Goal: Transaction & Acquisition: Purchase product/service

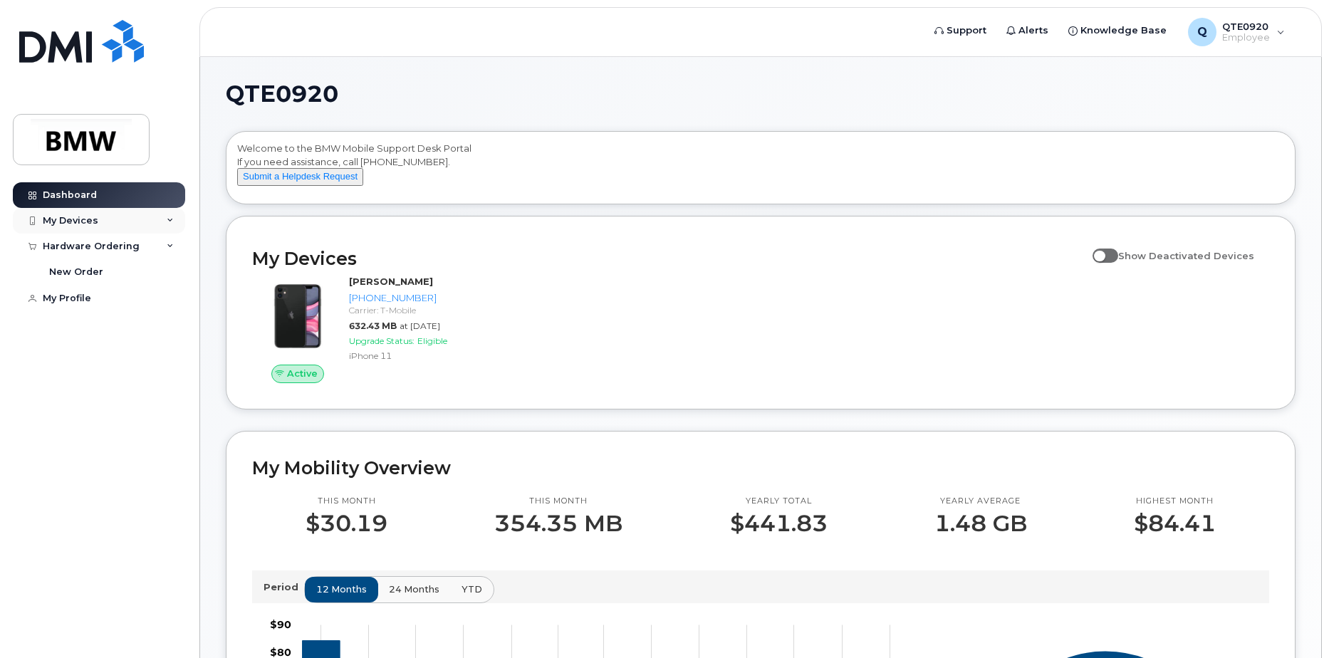
click at [170, 229] on div "My Devices" at bounding box center [99, 221] width 172 height 26
click at [172, 224] on icon at bounding box center [170, 220] width 7 height 7
click at [100, 269] on div "New Order" at bounding box center [76, 272] width 54 height 13
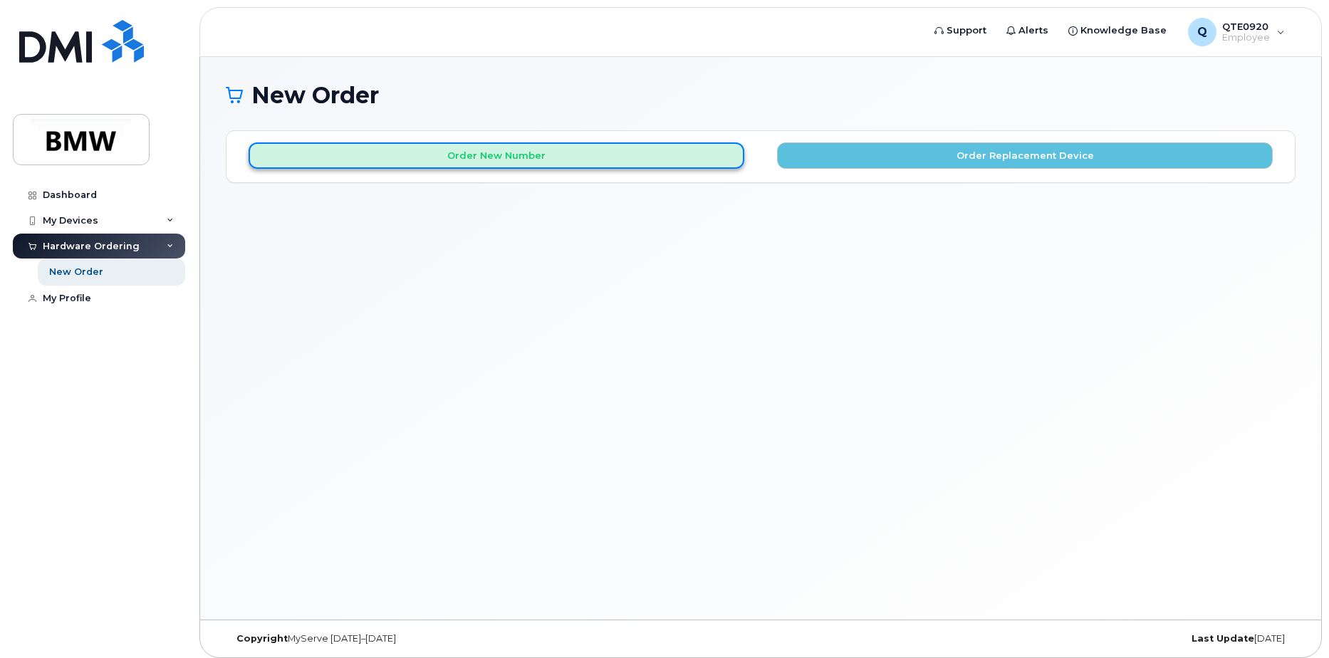
click at [660, 157] on button "Order New Number" at bounding box center [497, 155] width 496 height 26
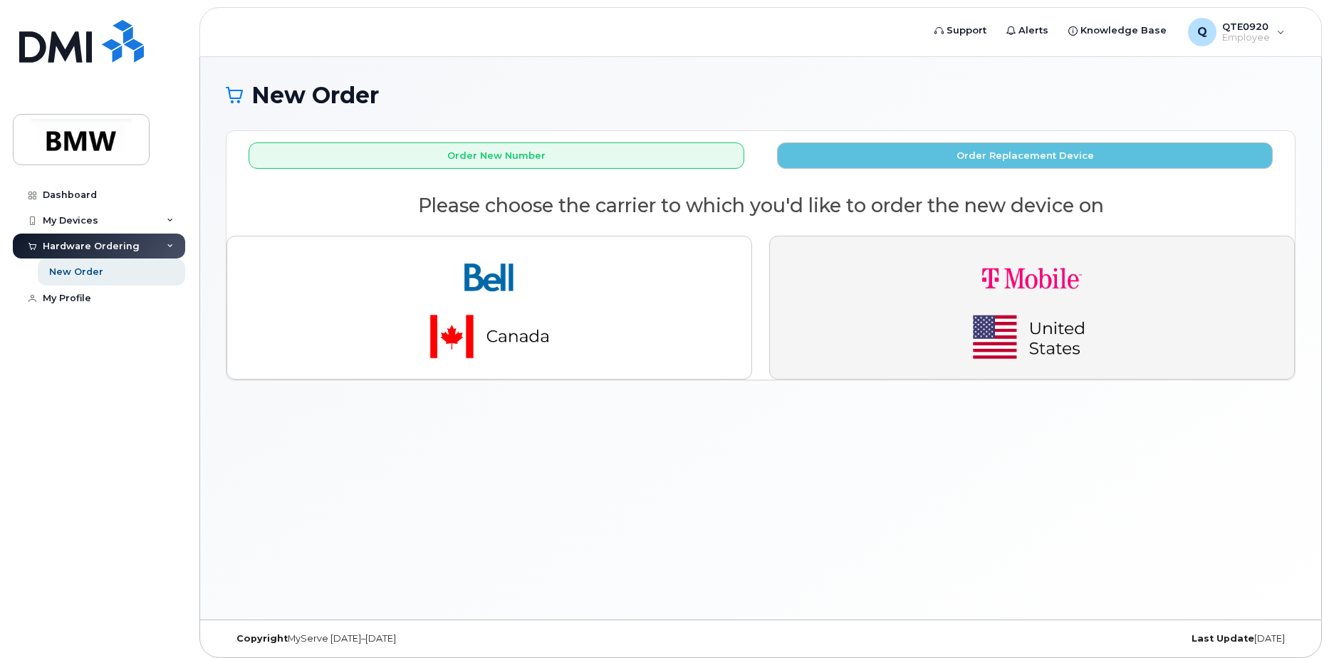
click at [841, 283] on button "button" at bounding box center [1032, 308] width 526 height 144
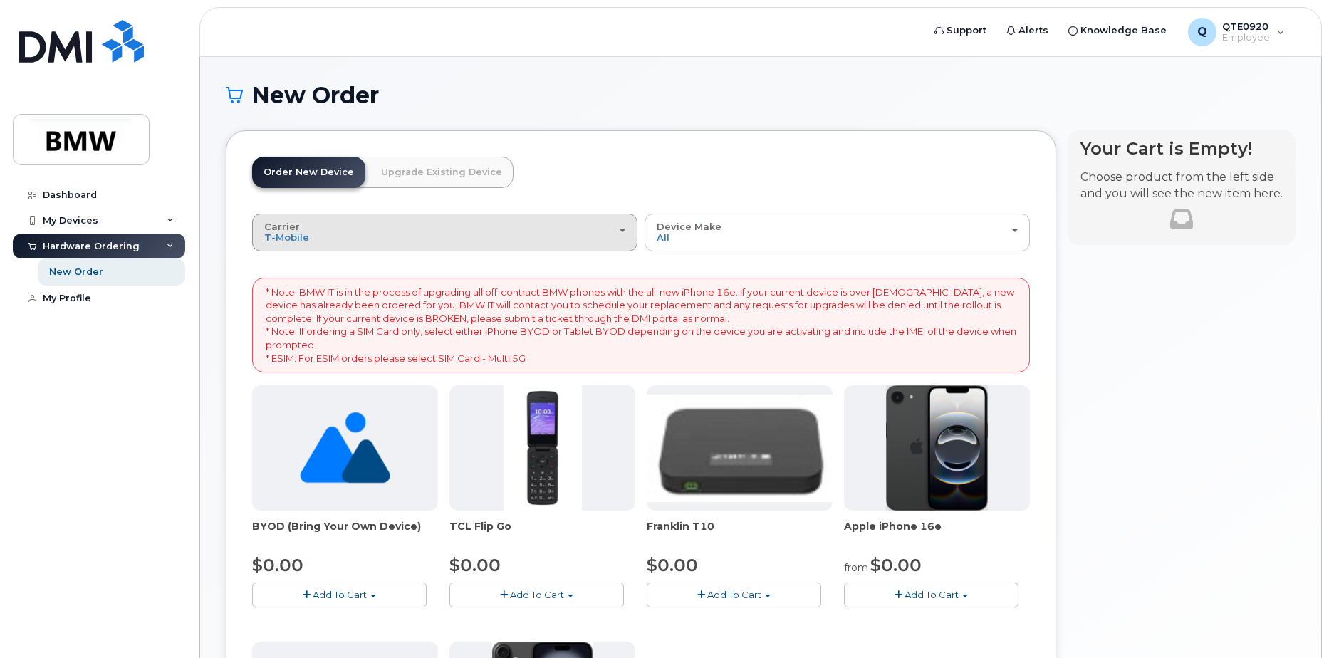
click at [583, 237] on div "Carrier Bell T-Mobile" at bounding box center [444, 233] width 361 height 22
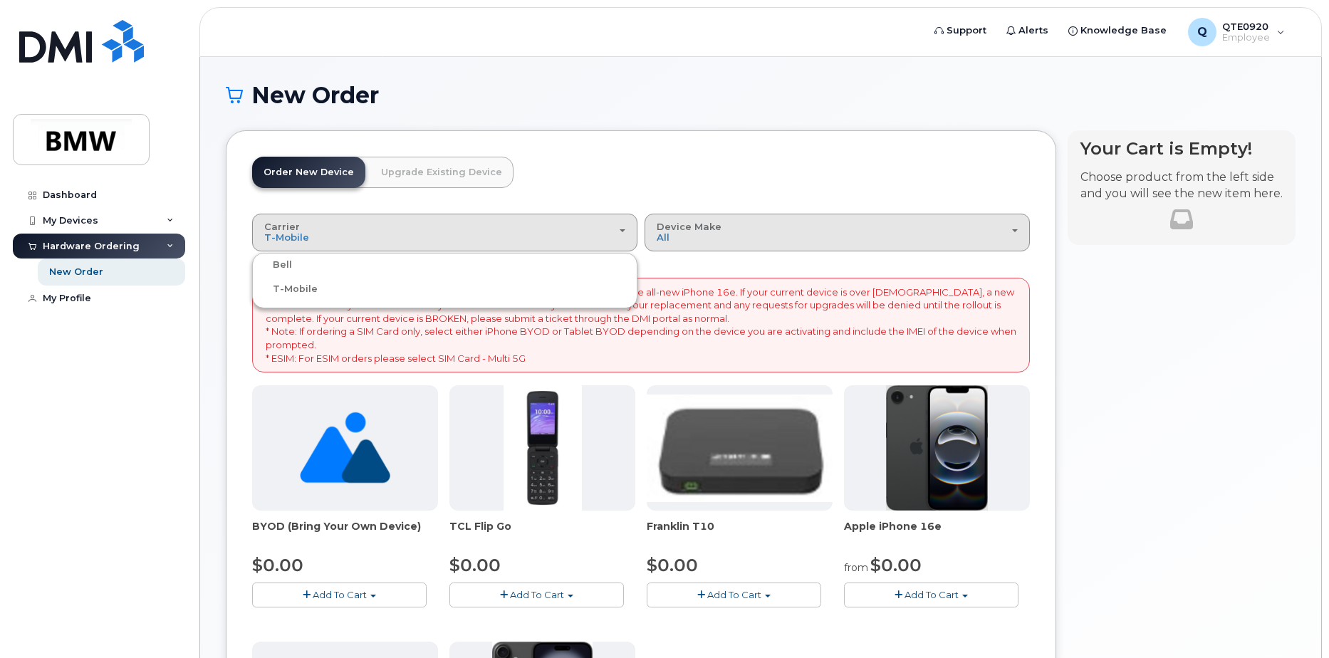
click at [687, 236] on div "Device Make All Cell Phone iPhone Modem" at bounding box center [837, 233] width 361 height 22
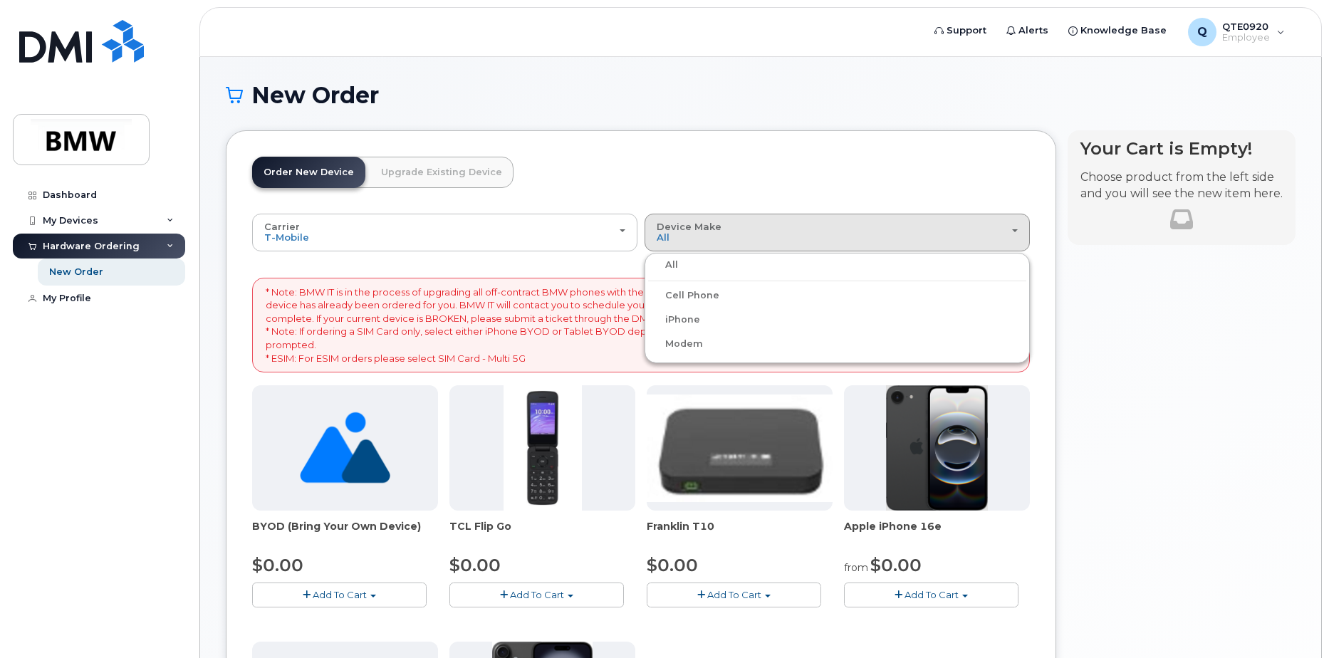
click at [705, 293] on label "Cell Phone" at bounding box center [683, 295] width 71 height 17
click at [0, 0] on input "Cell Phone" at bounding box center [0, 0] width 0 height 0
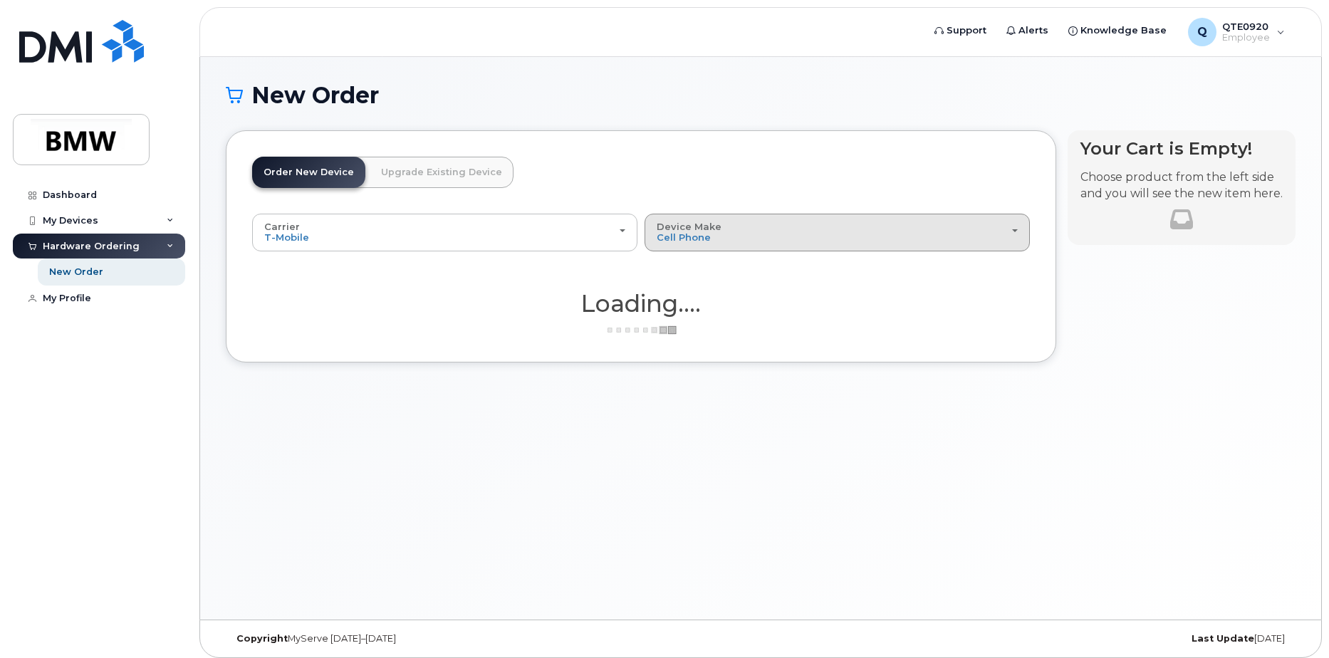
click at [734, 246] on button "Device Make All Cell Phone iPhone Modem" at bounding box center [837, 232] width 385 height 37
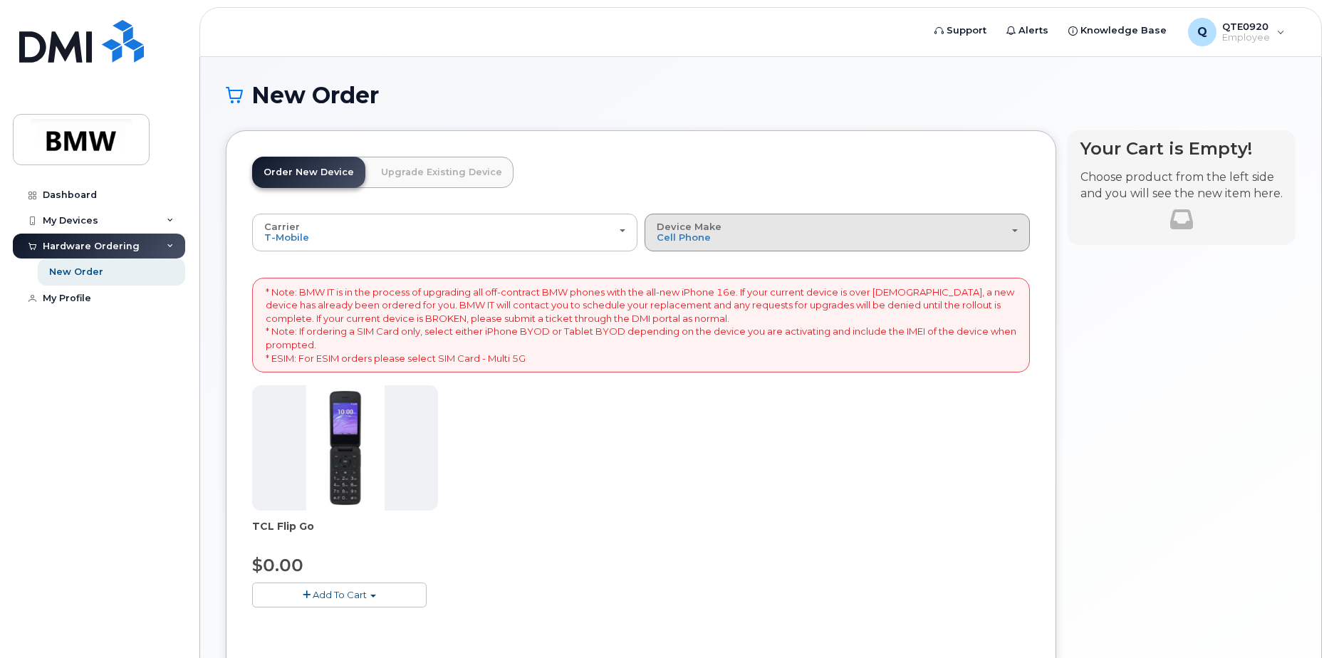
click at [735, 237] on div "Device Make All Cell Phone iPhone Modem" at bounding box center [837, 233] width 361 height 22
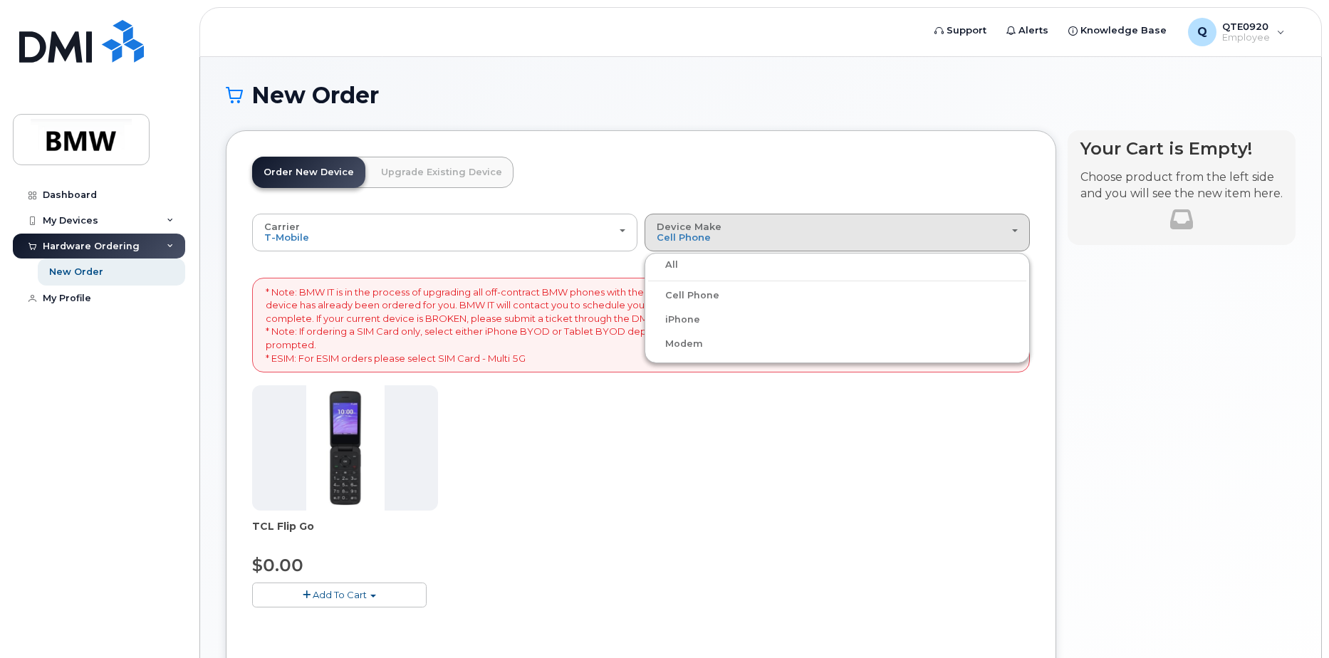
click at [681, 325] on label "iPhone" at bounding box center [674, 319] width 52 height 17
click at [0, 0] on input "iPhone" at bounding box center [0, 0] width 0 height 0
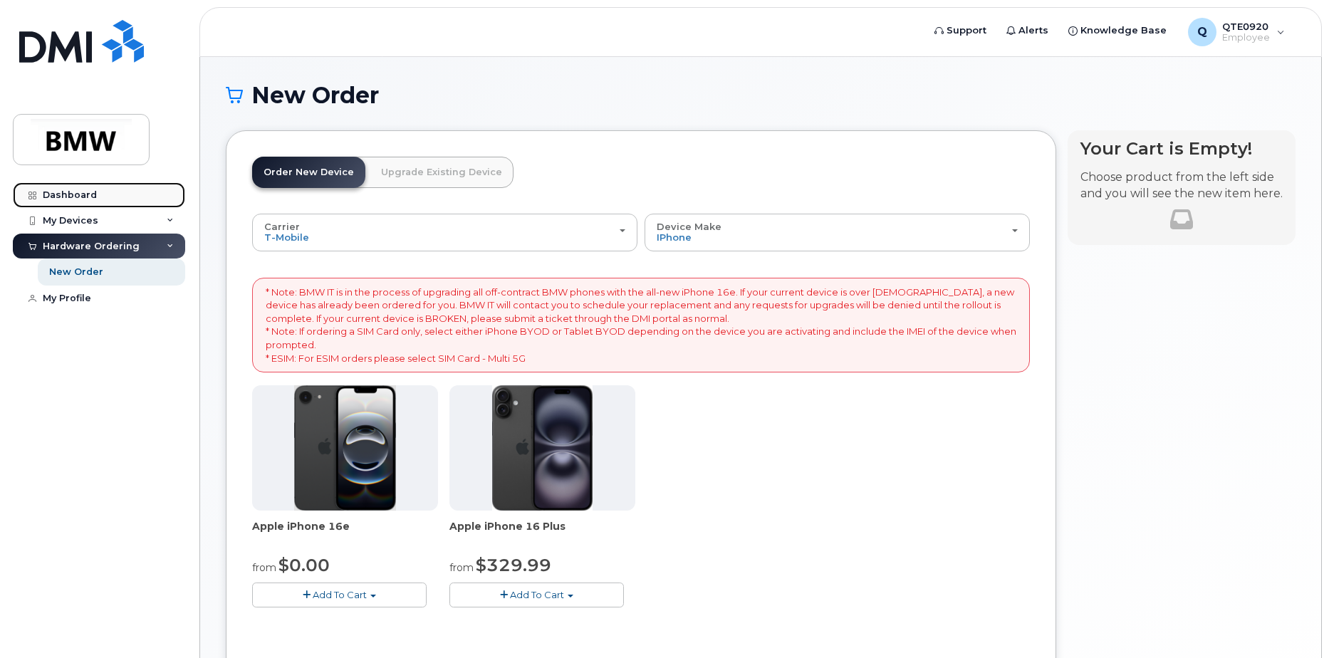
click at [65, 197] on div "Dashboard" at bounding box center [70, 194] width 54 height 11
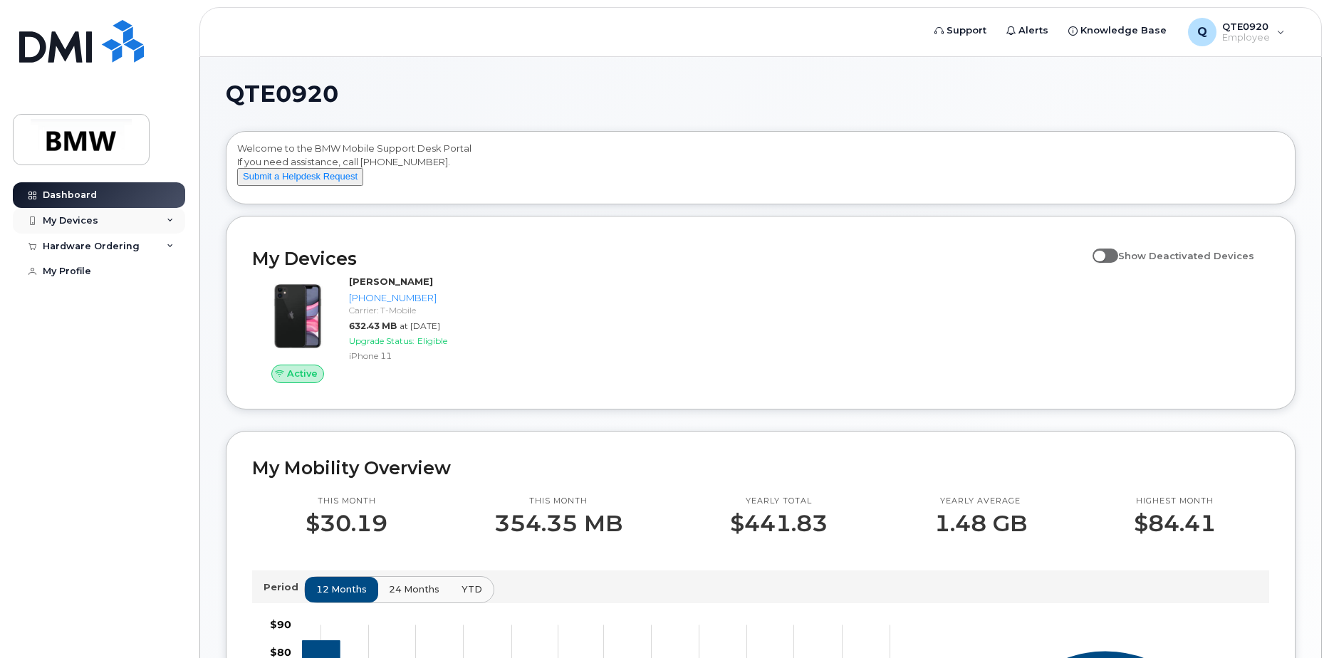
click at [93, 222] on div "My Devices" at bounding box center [71, 220] width 56 height 11
click at [1104, 254] on input "Show Deactivated Devices" at bounding box center [1098, 247] width 11 height 11
click at [1118, 263] on span at bounding box center [1106, 256] width 26 height 14
click at [1104, 254] on input "Show Deactivated Devices" at bounding box center [1098, 247] width 11 height 11
checkbox input "false"
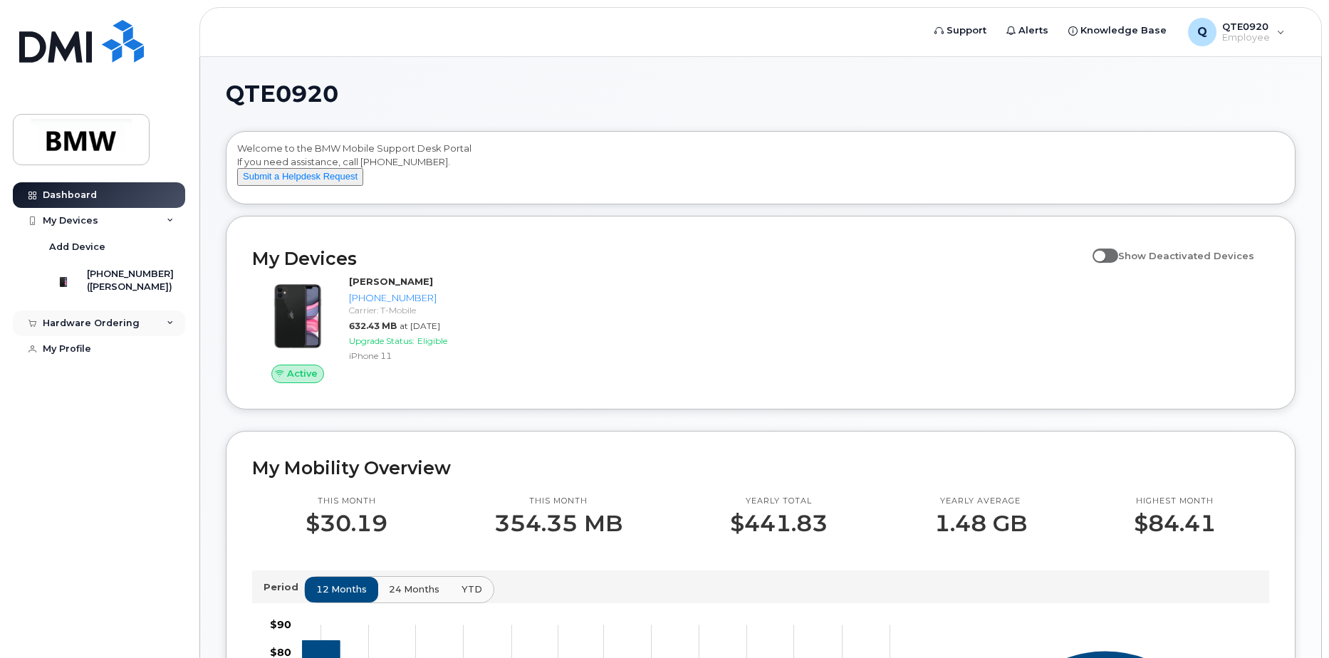
click at [96, 329] on div "Hardware Ordering" at bounding box center [91, 323] width 97 height 11
click at [87, 356] on div "New Order" at bounding box center [76, 349] width 54 height 13
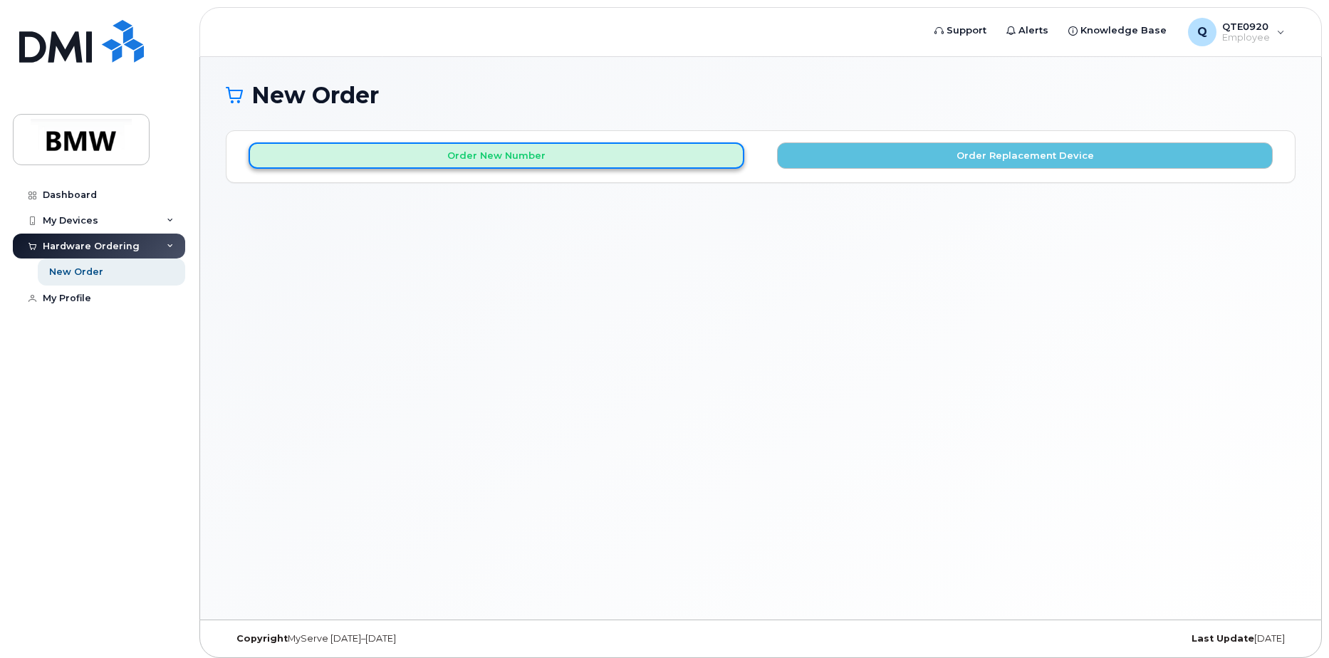
click at [627, 151] on button "Order New Number" at bounding box center [497, 155] width 496 height 26
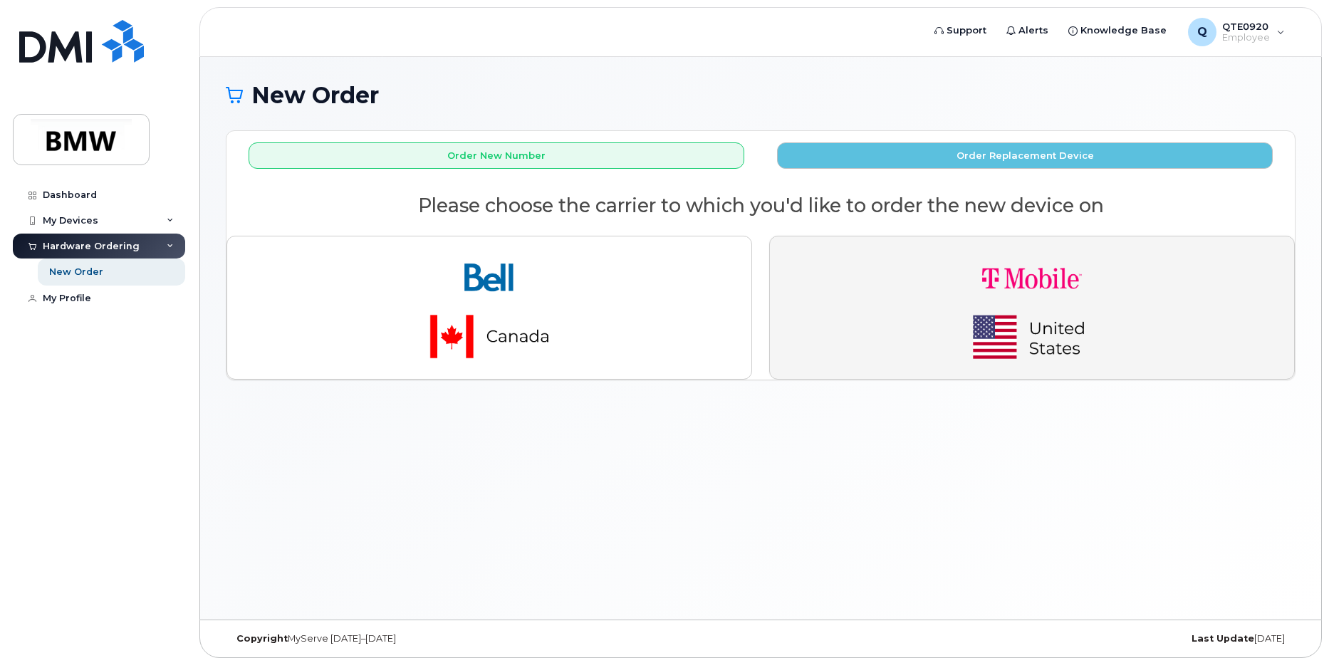
click at [1009, 311] on img "button" at bounding box center [1031, 308] width 199 height 120
